Goal: Check status

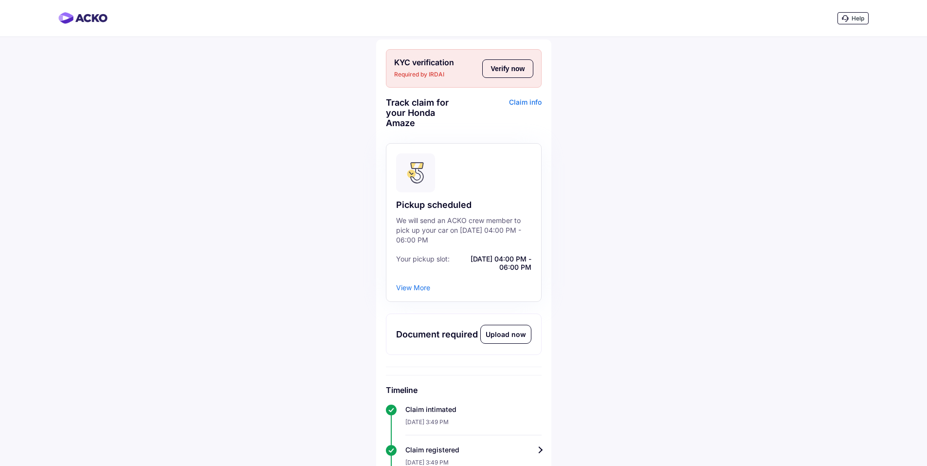
click at [503, 72] on button "Verify now" at bounding box center [507, 68] width 51 height 18
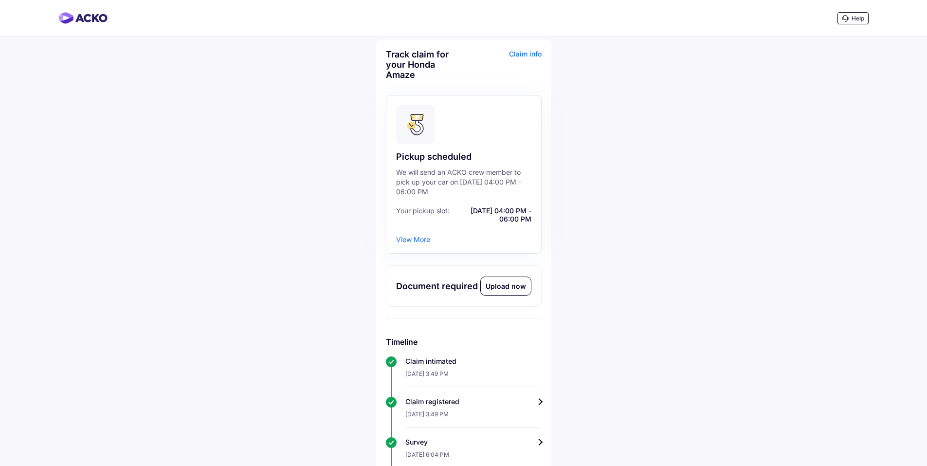
click at [503, 284] on div "Upload now" at bounding box center [506, 286] width 50 height 18
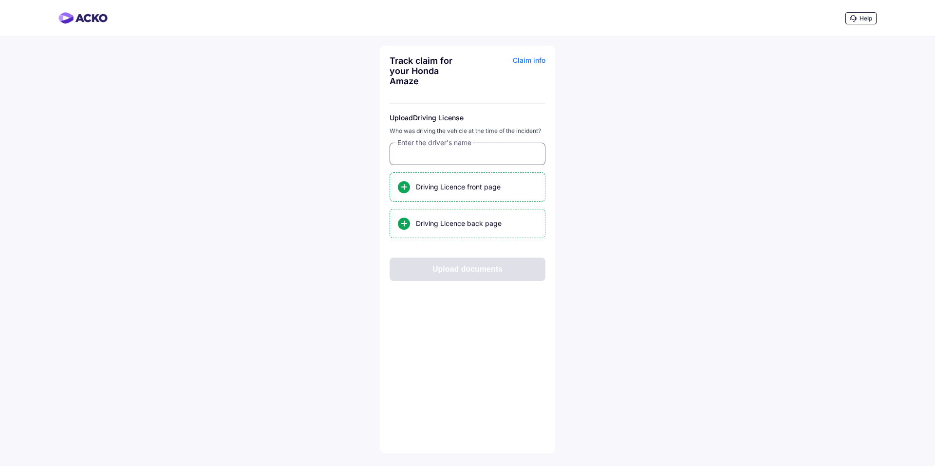
click at [437, 157] on input "text" at bounding box center [467, 154] width 156 height 22
type input "*"
type input "*******"
click at [406, 187] on div at bounding box center [404, 187] width 12 height 12
click at [0, 0] on input "Sundeep's Driving Licence front page" at bounding box center [0, 0] width 0 height 0
